Goal: Transaction & Acquisition: Purchase product/service

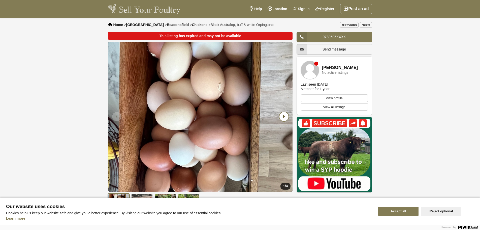
click at [284, 115] on icon "Next slide" at bounding box center [284, 116] width 9 height 9
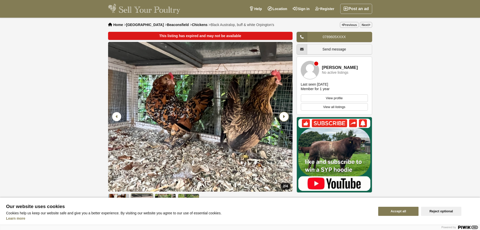
click at [284, 115] on icon "Next slide" at bounding box center [284, 116] width 9 height 9
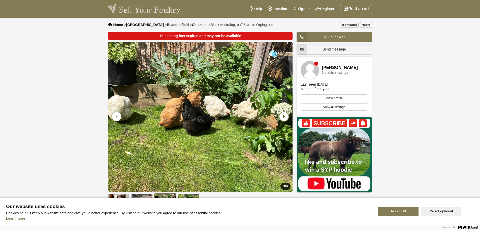
click at [284, 115] on icon "Next slide" at bounding box center [284, 116] width 9 height 9
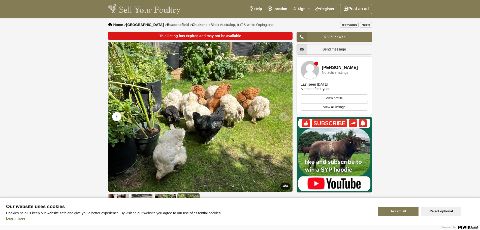
click at [284, 115] on icon "Next slide" at bounding box center [284, 116] width 9 height 9
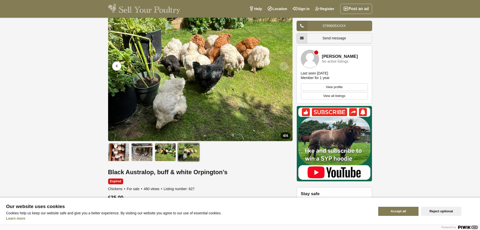
scroll to position [25, 0]
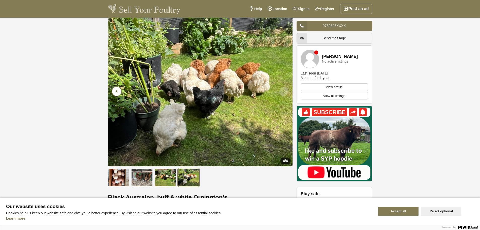
click at [115, 89] on icon "Previous slide" at bounding box center [116, 91] width 9 height 9
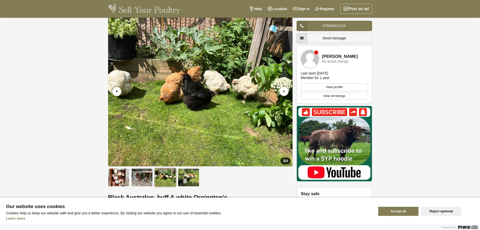
click at [115, 89] on icon "Previous slide" at bounding box center [116, 91] width 9 height 9
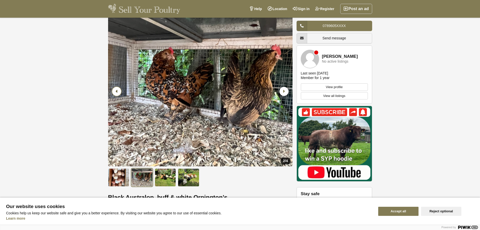
click at [115, 89] on icon "Previous slide" at bounding box center [116, 91] width 9 height 9
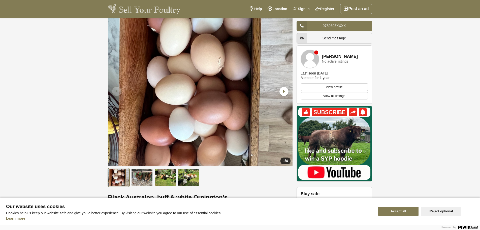
click at [115, 89] on icon "Previous slide" at bounding box center [116, 91] width 9 height 9
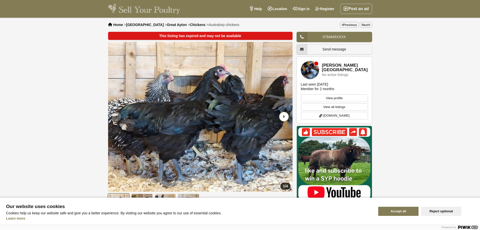
click at [284, 115] on icon "Next slide" at bounding box center [284, 116] width 9 height 9
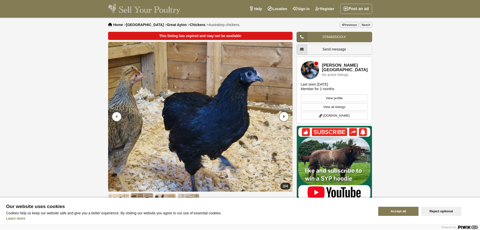
click at [284, 115] on icon "Next slide" at bounding box center [284, 116] width 9 height 9
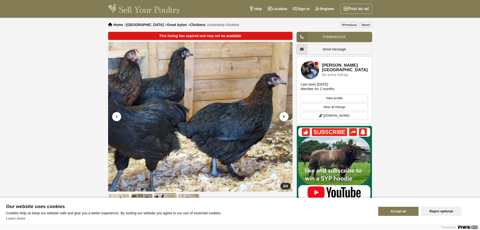
click at [284, 115] on icon "Next slide" at bounding box center [284, 116] width 9 height 9
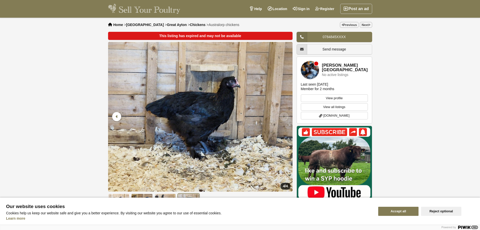
click at [284, 115] on icon "Next slide" at bounding box center [284, 116] width 9 height 9
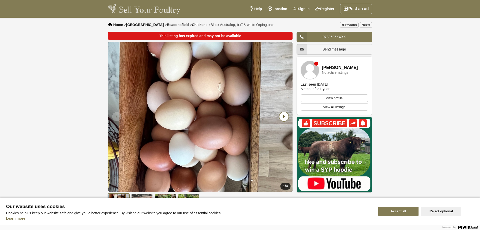
click at [284, 116] on icon "Next slide" at bounding box center [284, 116] width 9 height 9
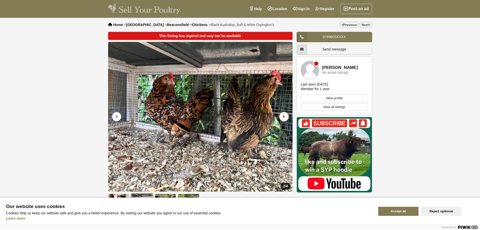
click at [284, 116] on icon "Next slide" at bounding box center [284, 116] width 9 height 9
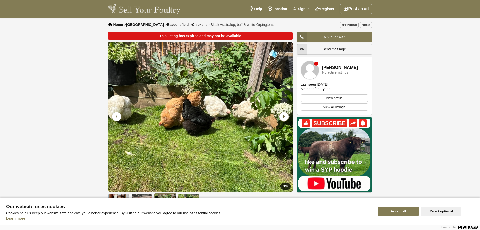
click at [285, 115] on icon "Next slide" at bounding box center [284, 116] width 9 height 9
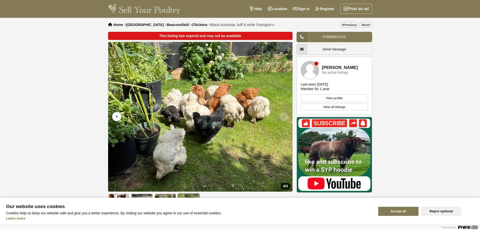
click at [285, 115] on icon "Next slide" at bounding box center [284, 116] width 9 height 9
